Goal: Use online tool/utility

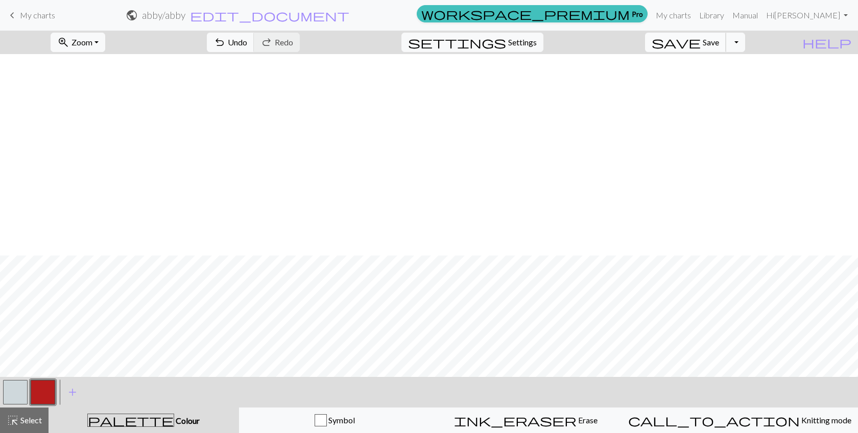
scroll to position [202, 0]
click at [700, 40] on span "save" at bounding box center [675, 42] width 49 height 14
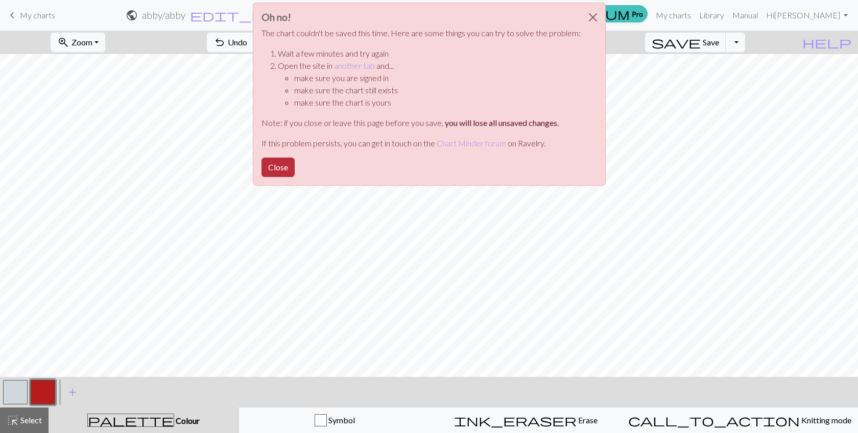
click at [279, 169] on button "Close" at bounding box center [277, 167] width 33 height 19
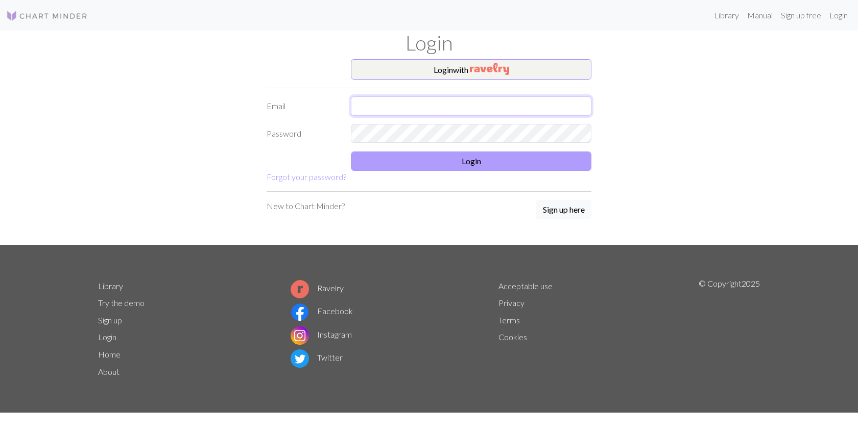
type input "melaniekdowding@gmail.com"
click at [395, 166] on button "Login" at bounding box center [471, 161] width 240 height 19
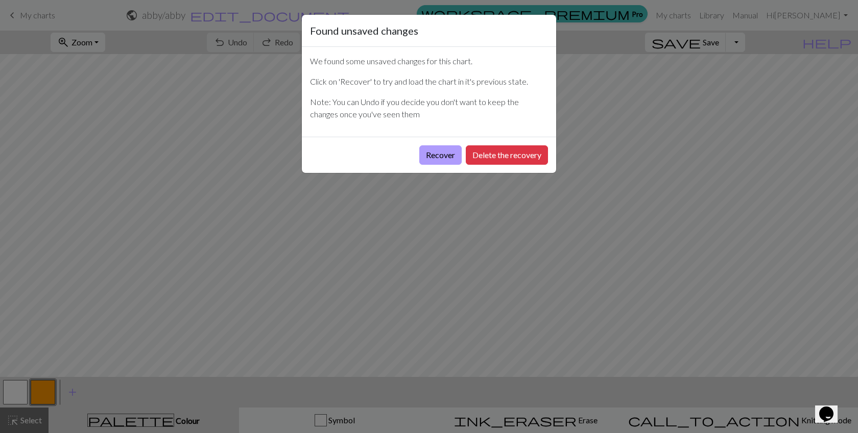
click at [434, 156] on button "Recover" at bounding box center [440, 155] width 42 height 19
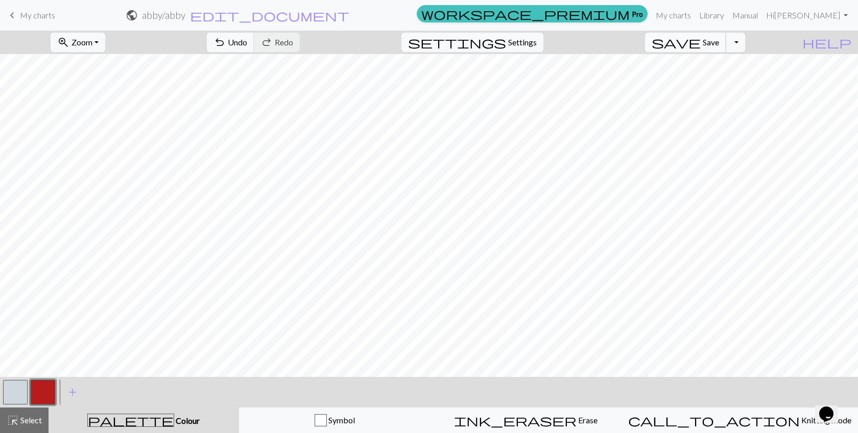
click at [719, 42] on span "Save" at bounding box center [710, 42] width 16 height 10
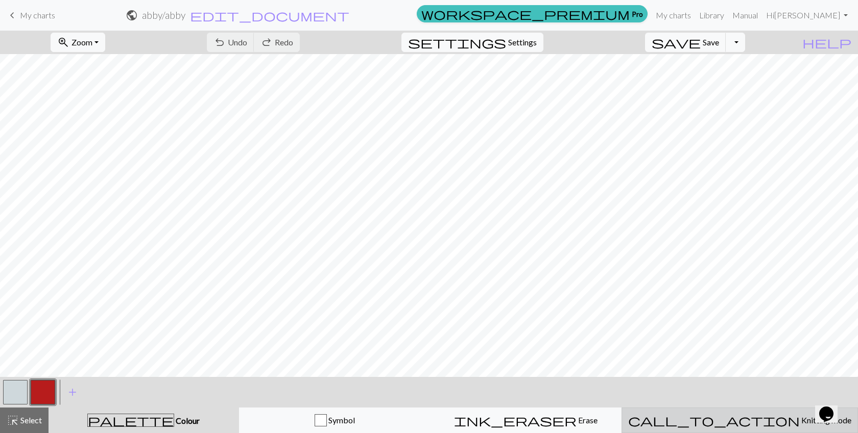
click at [711, 417] on div "call_to_action Knitting mode Knitting mode" at bounding box center [739, 421] width 223 height 12
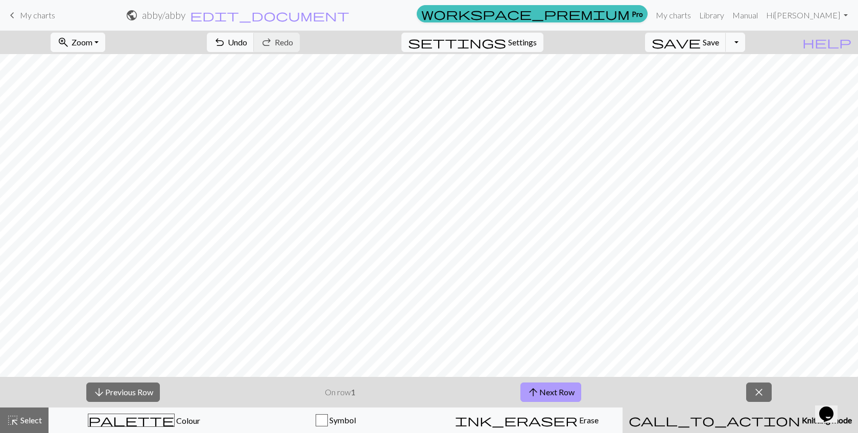
click at [531, 393] on span "arrow_upward" at bounding box center [533, 392] width 12 height 14
click at [559, 392] on button "arrow_upward Next Row" at bounding box center [550, 392] width 61 height 19
click at [552, 392] on button "arrow_upward Next Row" at bounding box center [550, 392] width 61 height 19
